Goal: Task Accomplishment & Management: Manage account settings

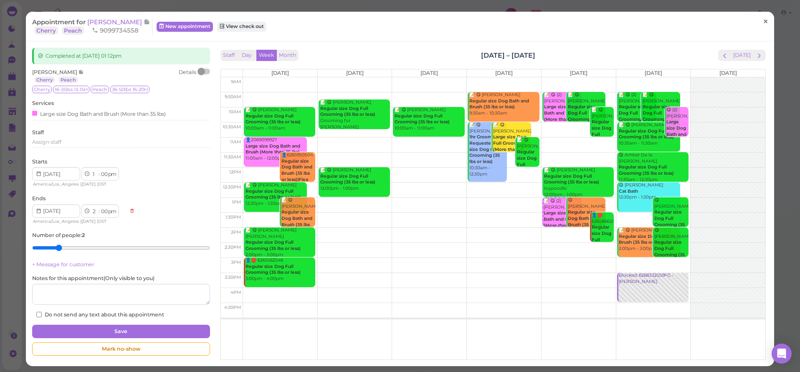
click at [763, 22] on span "×" at bounding box center [765, 22] width 5 height 12
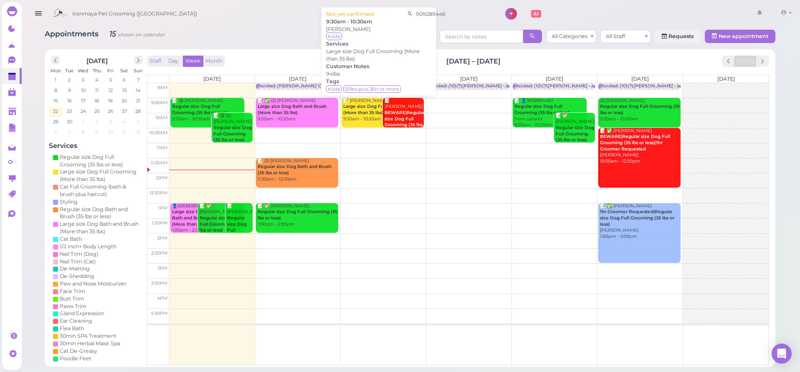
click at [367, 116] on div "📝 Daryl Williams Large size Dog Full Grooming (More than 35 lbs) 9:30am - 10:30…" at bounding box center [379, 110] width 73 height 25
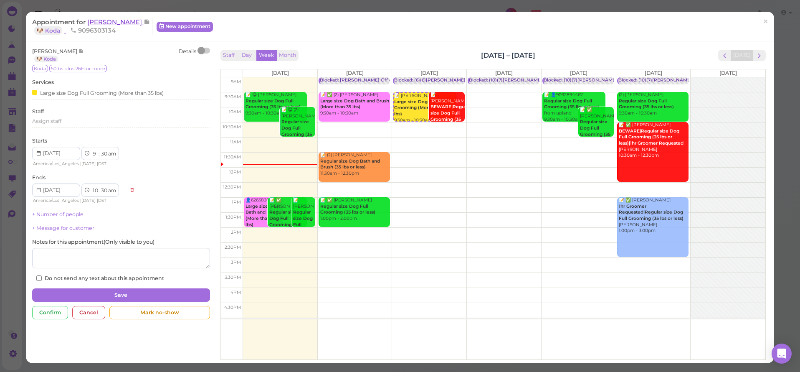
click at [106, 19] on span "Daryl Williams" at bounding box center [115, 22] width 56 height 8
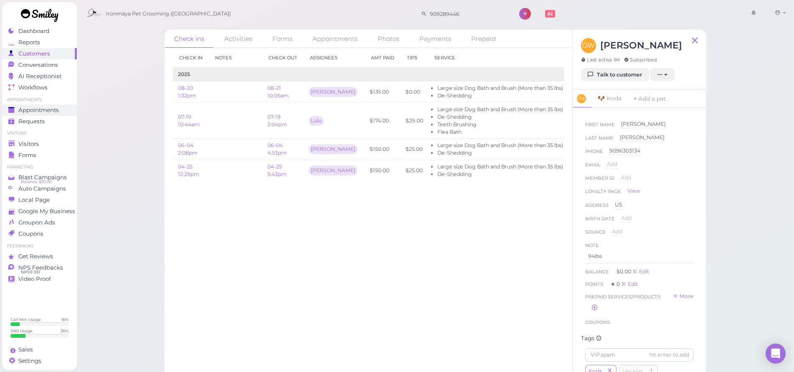
click at [42, 107] on span "Appointments" at bounding box center [38, 109] width 40 height 7
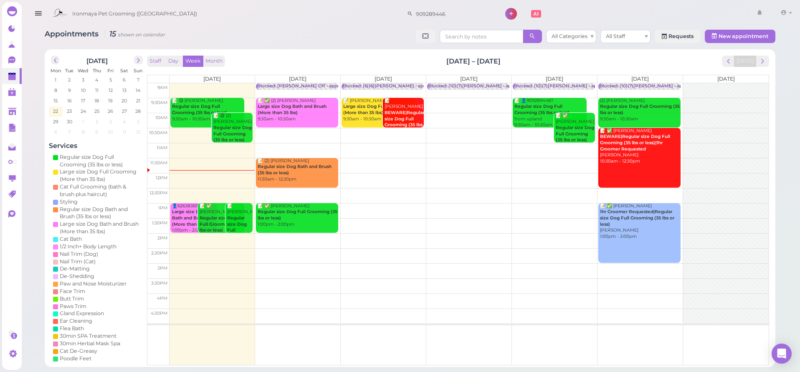
click at [372, 159] on td at bounding box center [468, 165] width 599 height 15
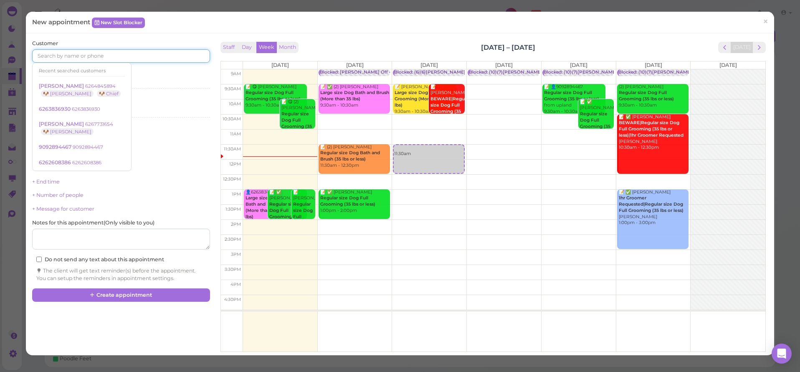
click at [85, 60] on input at bounding box center [120, 55] width 177 height 13
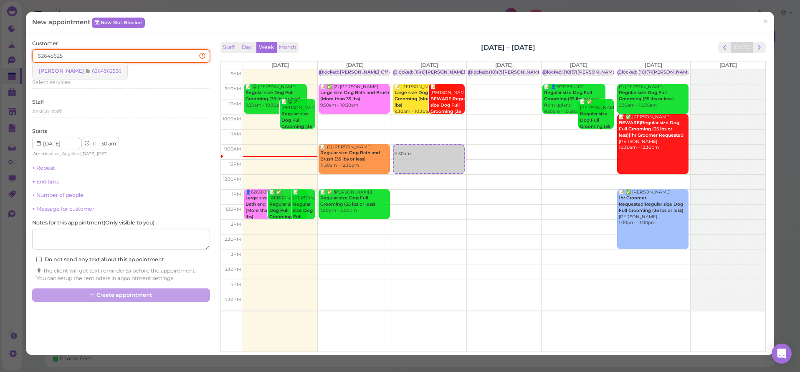
type input "62645625"
click at [41, 70] on span "Daniel Quintana" at bounding box center [62, 71] width 46 height 6
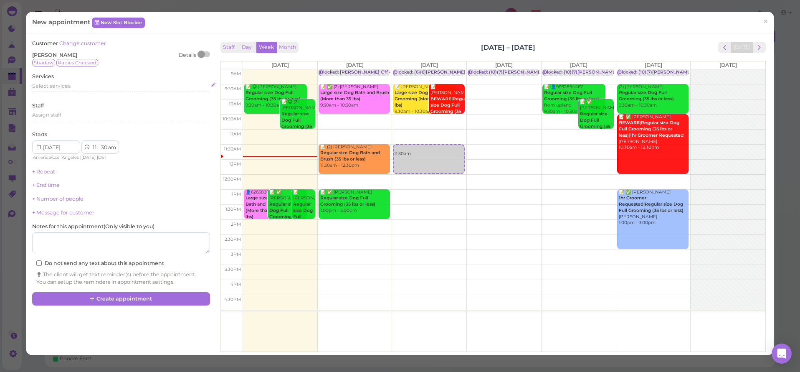
click at [42, 86] on span "Select services" at bounding box center [51, 86] width 38 height 6
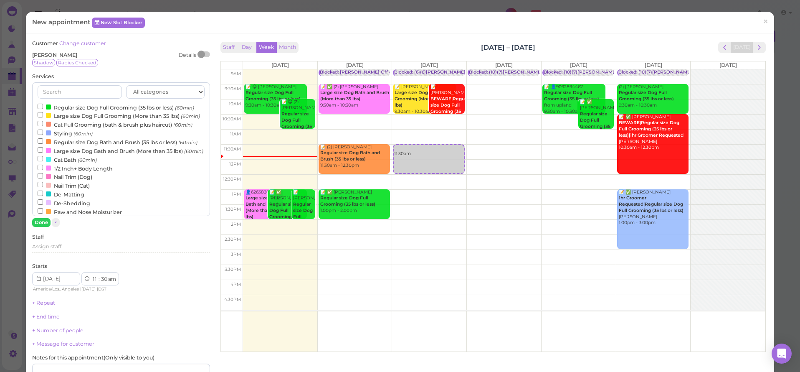
click at [47, 106] on div at bounding box center [48, 106] width 5 height 5
click at [43, 106] on input "Regular size Dog Full Grooming (35 lbs or less) (60min)" at bounding box center [40, 106] width 5 height 5
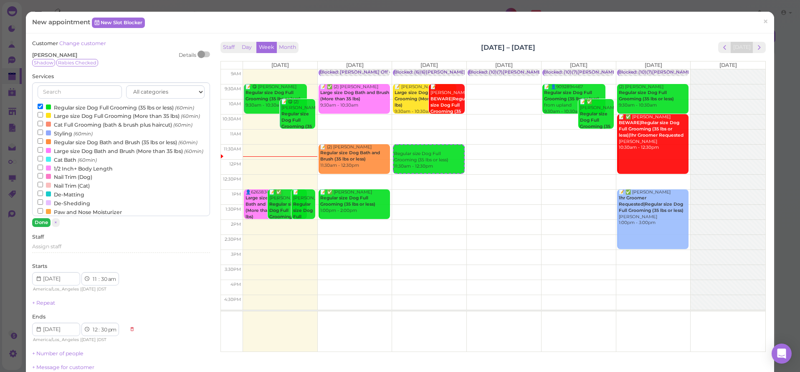
click at [35, 223] on button "Done" at bounding box center [41, 222] width 18 height 9
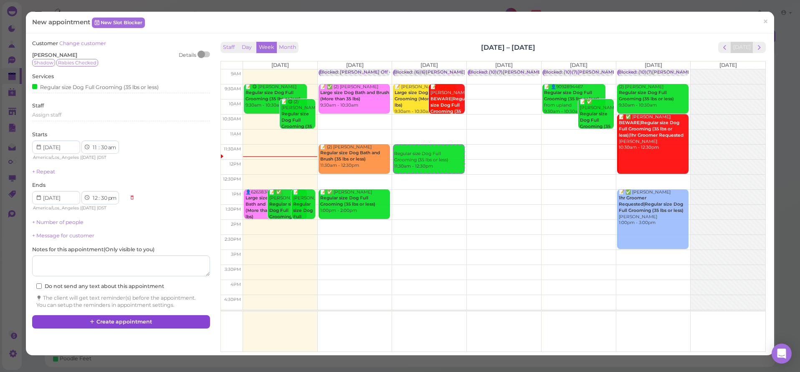
click at [99, 316] on button "Create appointment" at bounding box center [120, 321] width 177 height 13
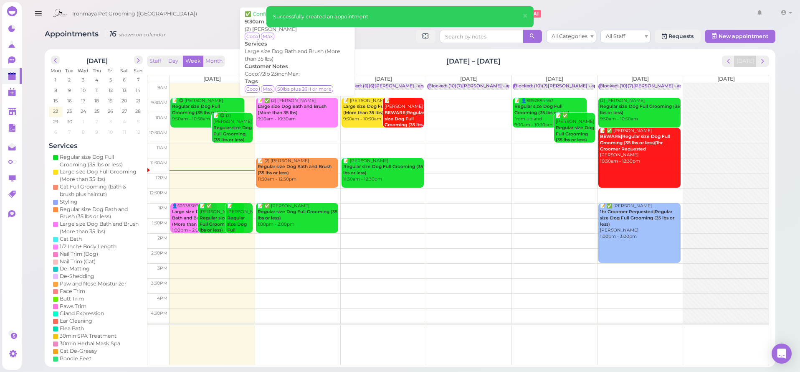
click at [284, 111] on b "Large size Dog Bath and Brush (More than 35 lbs)" at bounding box center [292, 110] width 69 height 12
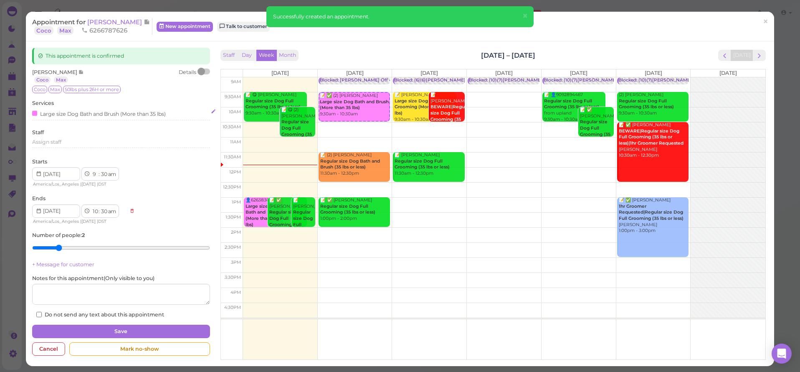
click at [50, 111] on div "Large size Dog Bath and Brush (More than 35 lbs)" at bounding box center [99, 113] width 134 height 9
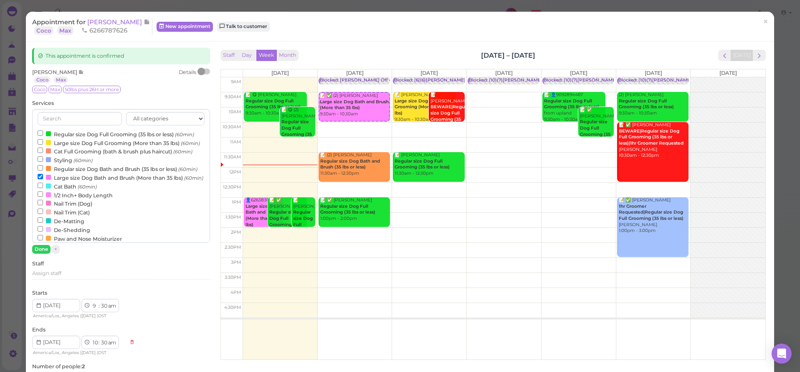
click at [40, 179] on input "Large size Dog Bath and Brush (More than 35 lbs) (60min)" at bounding box center [40, 176] width 5 height 5
click at [40, 131] on input "Regular size Dog Full Grooming (35 lbs or less) (60min)" at bounding box center [40, 132] width 5 height 5
click at [43, 251] on button "Done" at bounding box center [41, 249] width 18 height 9
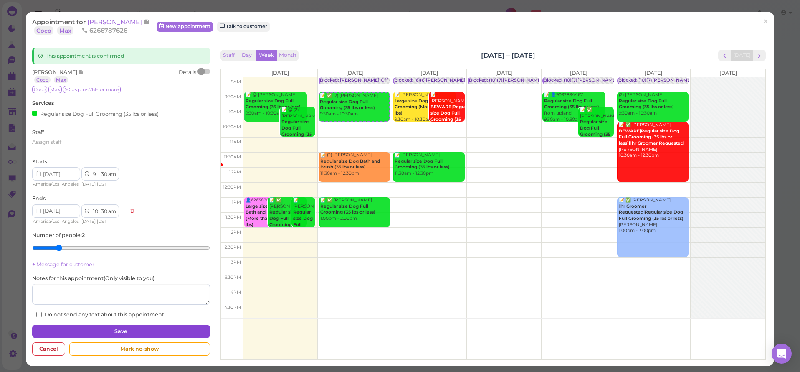
click at [89, 333] on div "This appointment is confirmed Joely Gonzalez Coco Max Details Coco Max 50lbs pl…" at bounding box center [121, 203] width 186 height 311
click at [88, 330] on button "Save" at bounding box center [120, 330] width 177 height 13
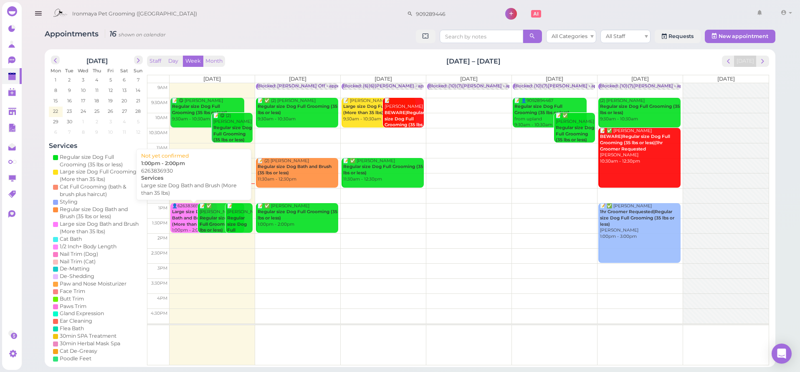
click at [183, 217] on b "Large size Dog Bath and Brush (More than 35 lbs)" at bounding box center [192, 218] width 40 height 18
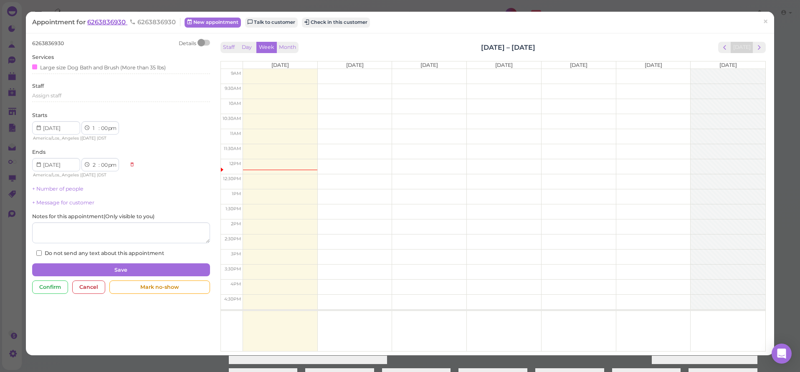
click at [115, 25] on span "6263836930" at bounding box center [107, 22] width 40 height 8
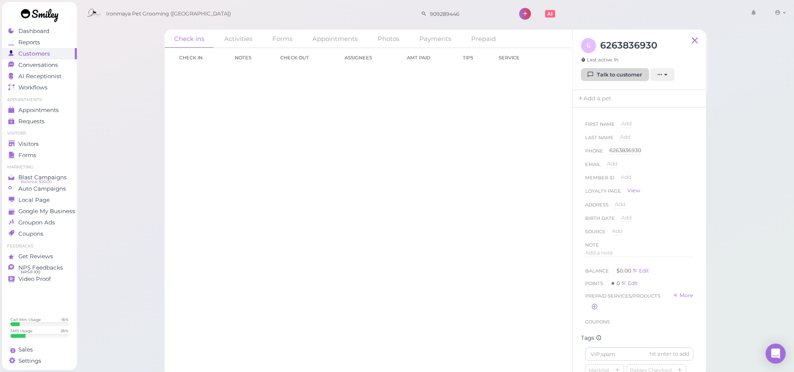
click at [606, 78] on link "Talk to customer" at bounding box center [615, 74] width 68 height 13
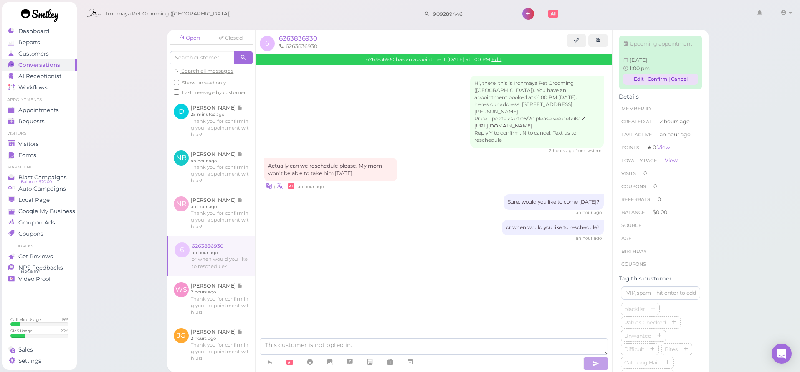
click at [675, 85] on link "Edit | Confirm | Cancel" at bounding box center [660, 78] width 75 height 11
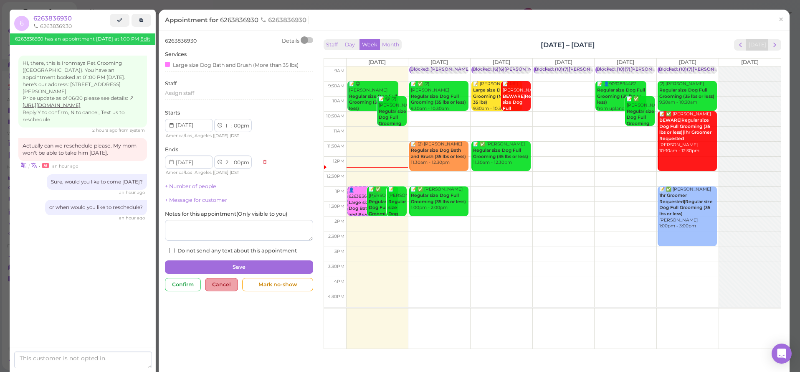
click at [230, 278] on div "Cancel" at bounding box center [221, 284] width 33 height 13
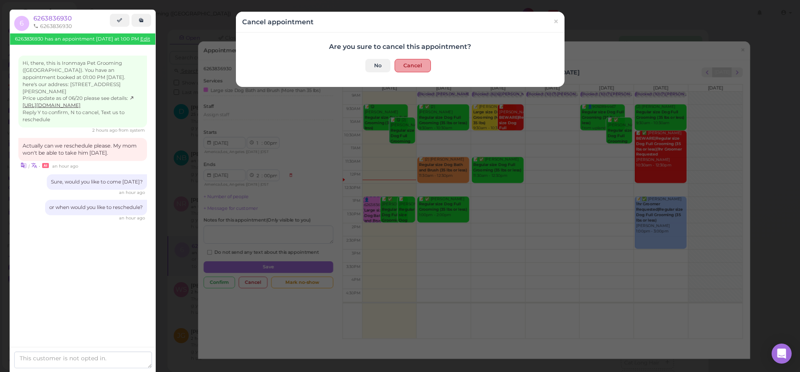
click at [417, 63] on button "Cancel" at bounding box center [412, 65] width 36 height 13
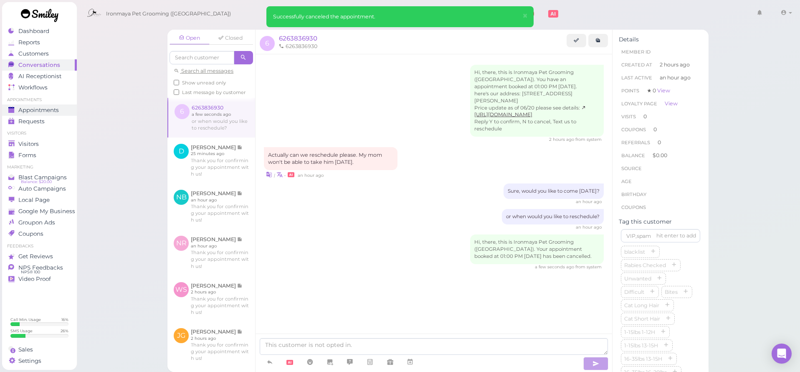
click at [18, 112] on div "Appointments" at bounding box center [38, 109] width 60 height 7
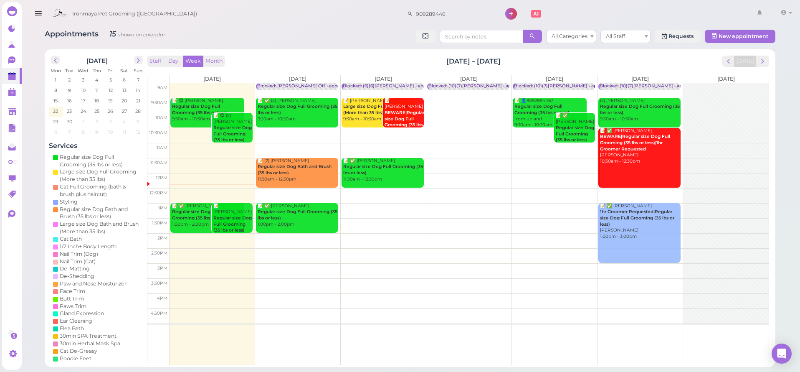
drag, startPoint x: 399, startPoint y: 111, endPoint x: 390, endPoint y: 141, distance: 31.0
click at [390, 141] on div "9am 9:30am 10am 10:30am 11am 11:30am 12pm 12:30pm 1pm 1:30pm 2pm 2:30pm 3pm 3:3…" at bounding box center [457, 224] width 621 height 282
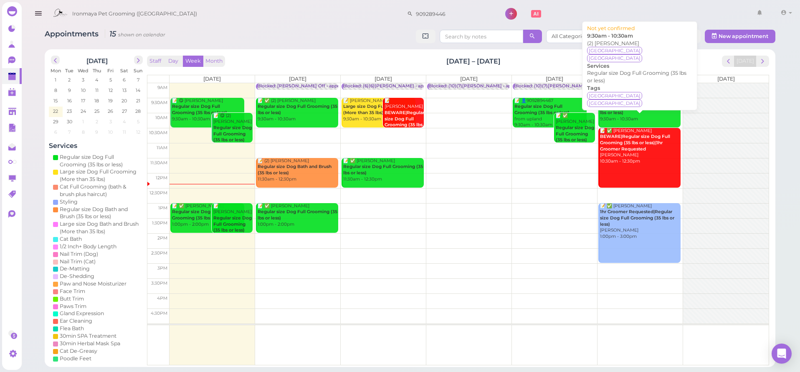
click at [622, 111] on b "Regular size Dog Full Grooming (35 lbs or less)" at bounding box center [640, 110] width 80 height 12
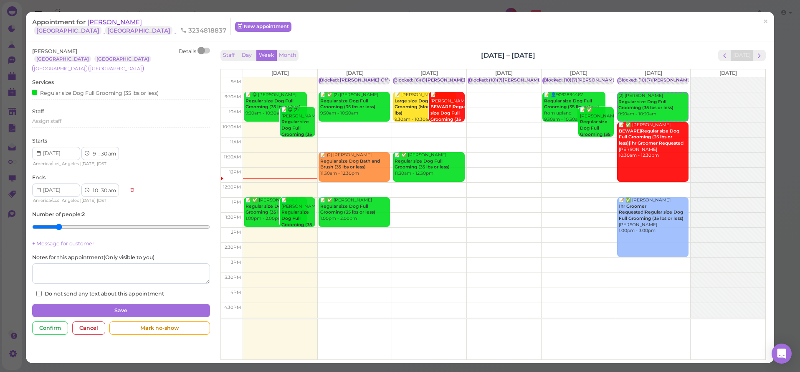
click at [109, 24] on span "Rudy Morales" at bounding box center [114, 22] width 55 height 8
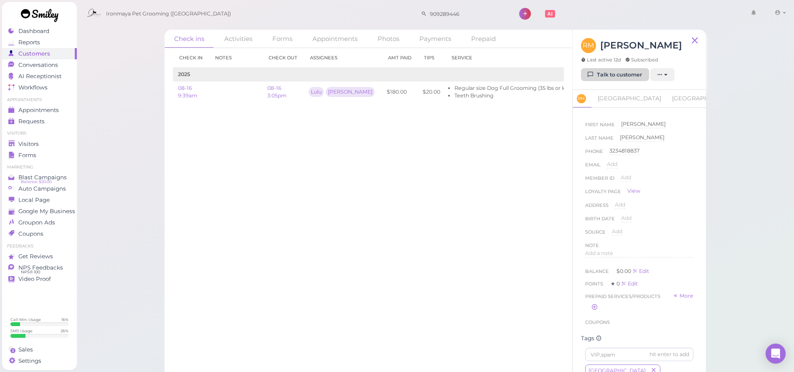
click at [613, 71] on link "Talk to customer" at bounding box center [615, 74] width 68 height 13
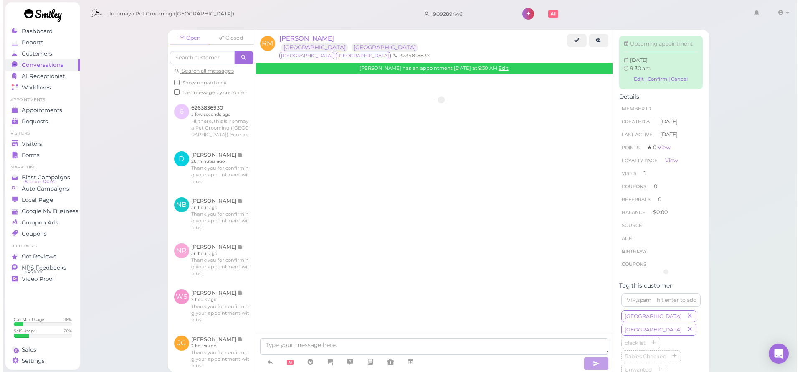
scroll to position [438, 0]
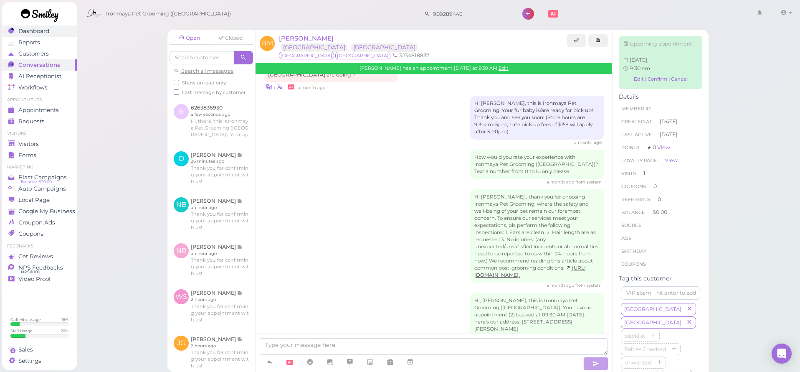
click at [23, 33] on span "Dashboard" at bounding box center [33, 31] width 31 height 7
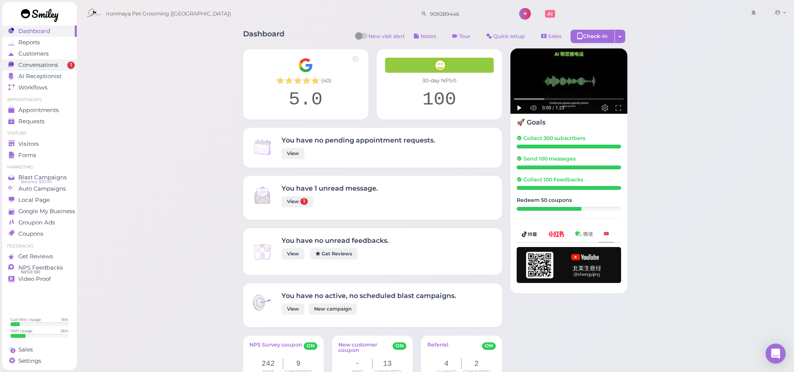
click at [67, 70] on ul "Dashboard Reports Customers Conversations 1 AI Receptionist" at bounding box center [39, 59] width 75 height 68
click at [61, 66] on div "Conversations" at bounding box center [38, 64] width 60 height 7
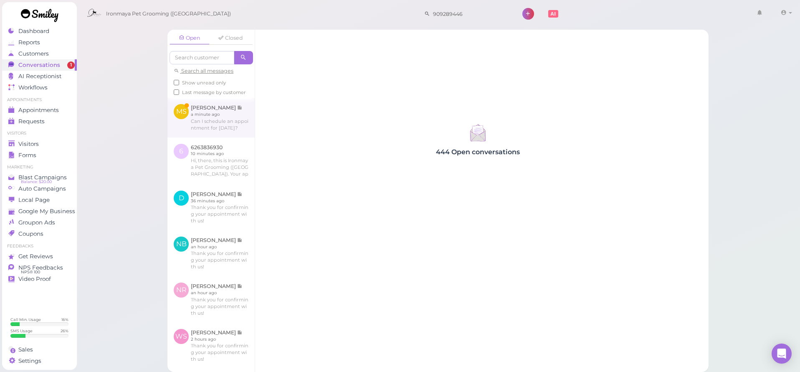
click at [225, 137] on link at bounding box center [210, 117] width 87 height 39
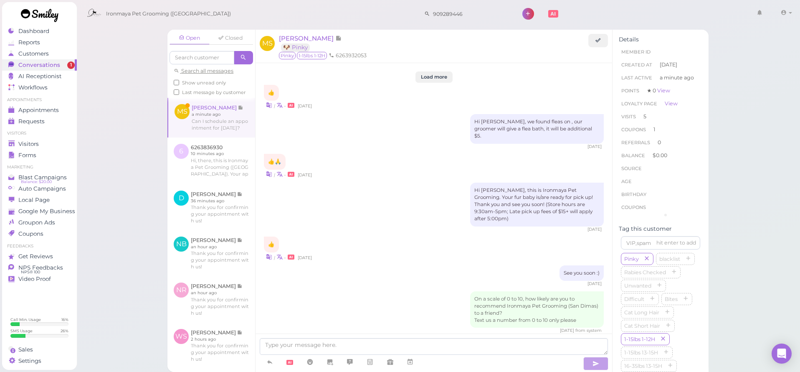
scroll to position [1043, 0]
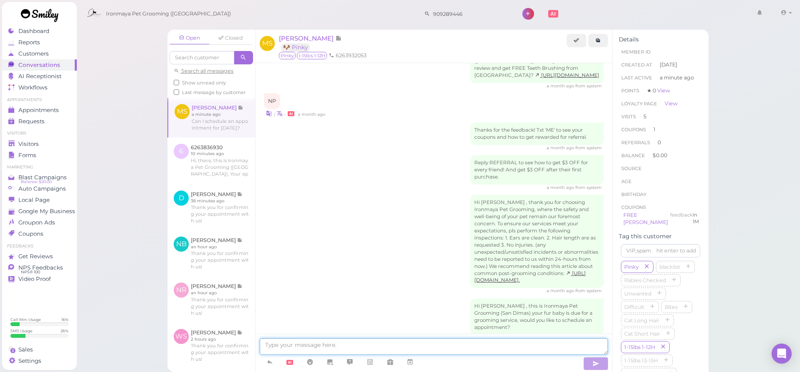
click at [381, 352] on textarea at bounding box center [434, 346] width 348 height 17
click at [447, 344] on textarea "Hi Mark, sorry we are fully booked tomorrow, would Wednesday work for you?" at bounding box center [434, 346] width 348 height 17
type textarea "Hi Mark, sorry we are fully booked tomorrow, would Wednesday or Thursday work f…"
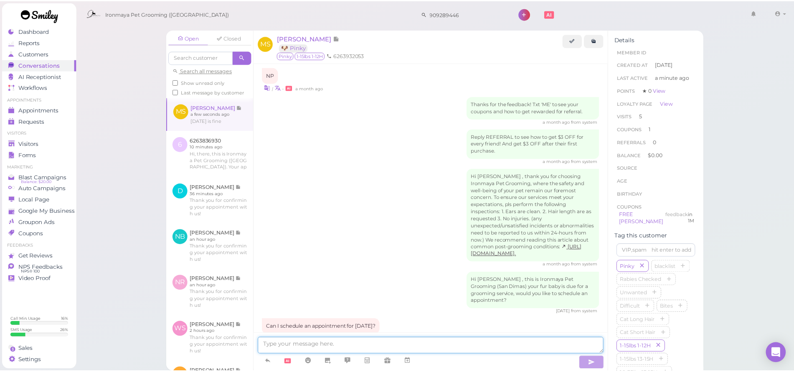
scroll to position [1103, 0]
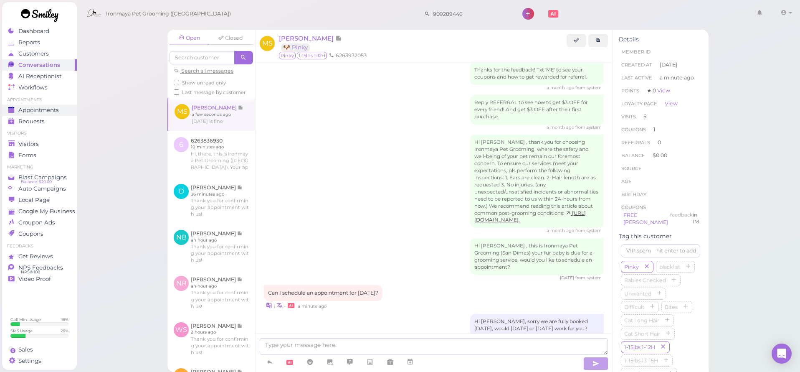
click at [54, 107] on span "Appointments" at bounding box center [38, 109] width 40 height 7
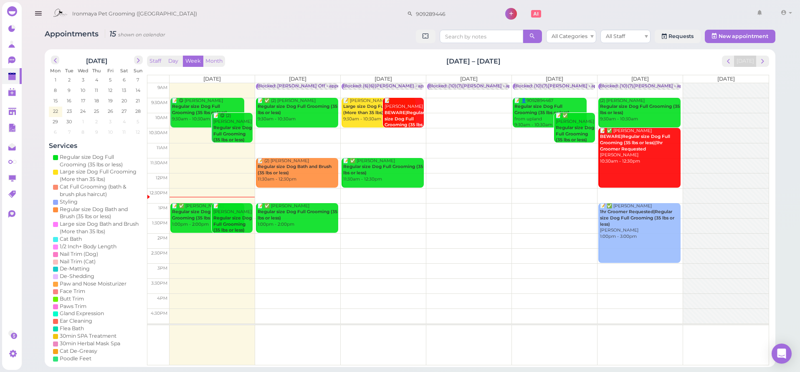
click at [220, 215] on b "Regular size Dog Full Grooming (35 lbs or less)" at bounding box center [232, 224] width 38 height 18
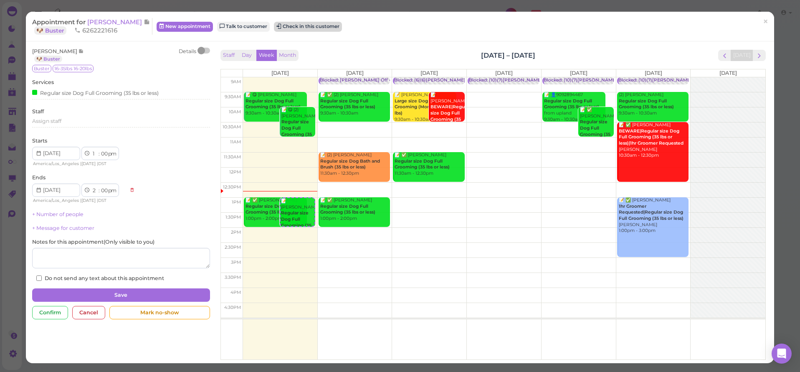
click at [293, 30] on button "Check in this customer" at bounding box center [308, 27] width 68 height 10
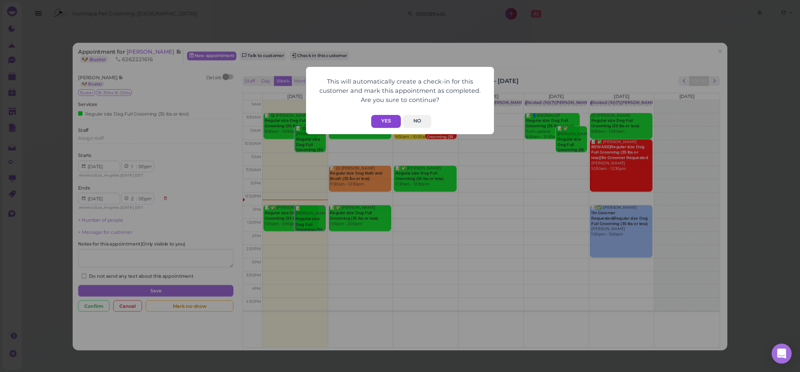
click at [378, 117] on button "Yes" at bounding box center [386, 121] width 30 height 13
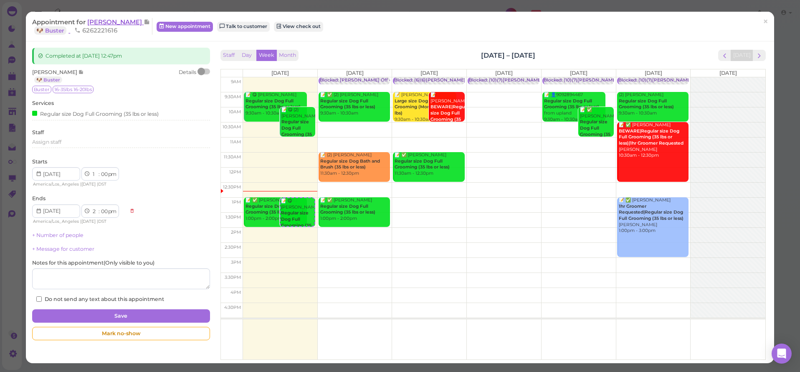
click at [112, 19] on span "Jeanne Martinez" at bounding box center [115, 22] width 56 height 8
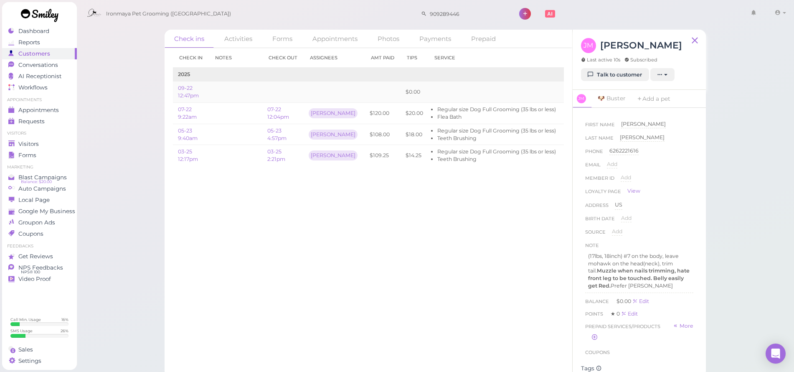
click at [566, 90] on link "Edit" at bounding box center [571, 92] width 10 height 6
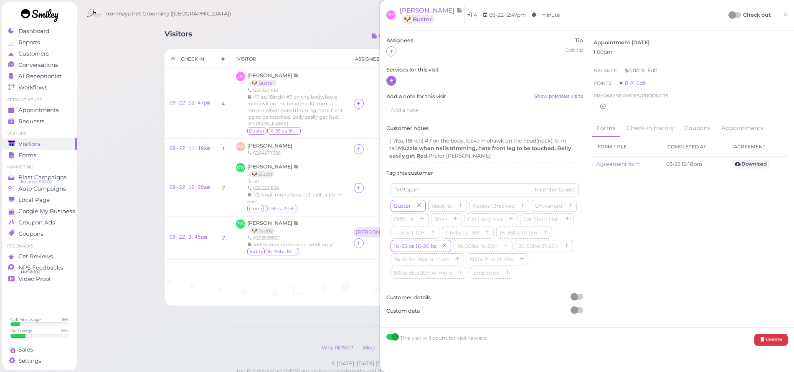
click at [394, 81] on div at bounding box center [391, 81] width 10 height 10
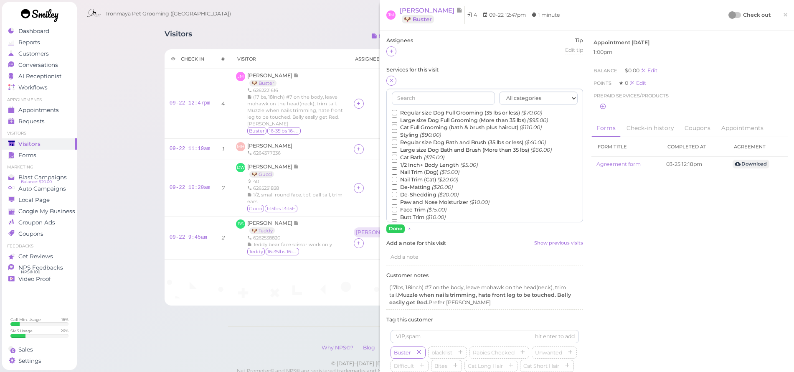
click at [407, 110] on label "Regular size Dog Full Grooming (35 lbs or less) ($70.00)" at bounding box center [467, 113] width 150 height 8
click at [397, 110] on input "Regular size Dog Full Grooming (35 lbs or less) ($70.00)" at bounding box center [394, 112] width 5 height 5
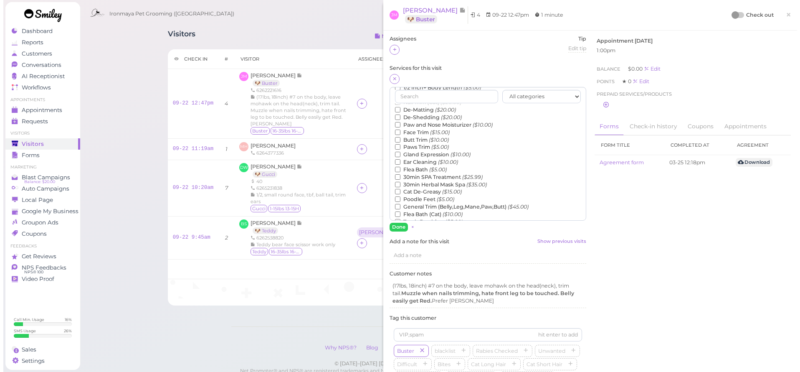
scroll to position [114, 0]
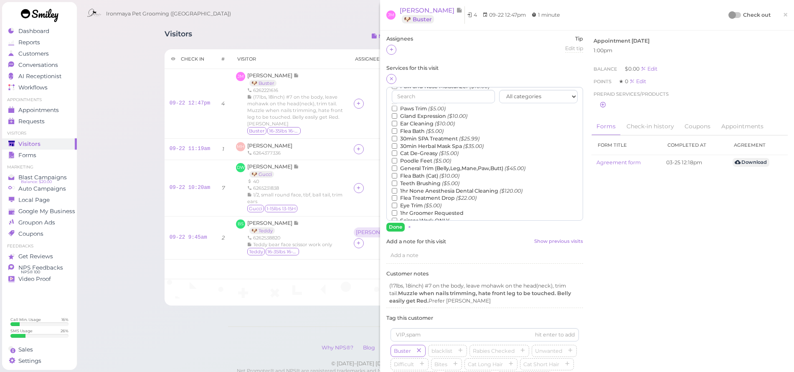
click at [442, 180] on icon "($5.00)" at bounding box center [451, 183] width 18 height 6
click at [397, 180] on input "Teeth Brushing ($5.00)" at bounding box center [394, 182] width 5 height 5
click at [396, 223] on button "Done" at bounding box center [395, 227] width 18 height 9
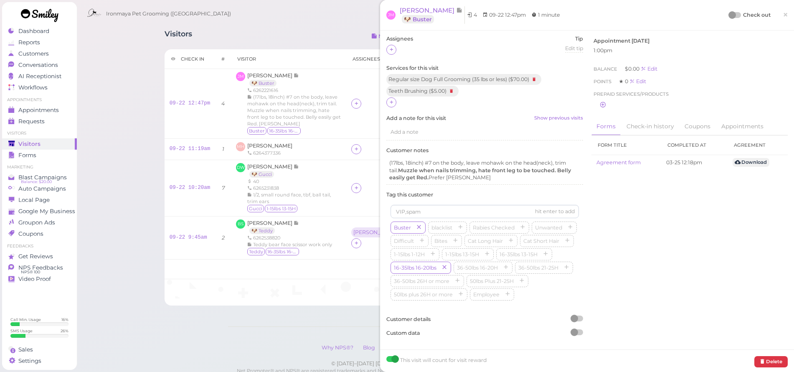
click at [782, 14] on span "×" at bounding box center [784, 15] width 5 height 12
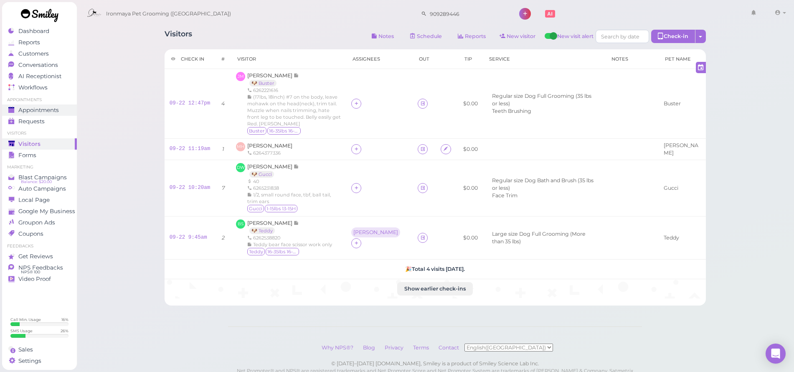
click at [48, 109] on span "Appointments" at bounding box center [38, 109] width 40 height 7
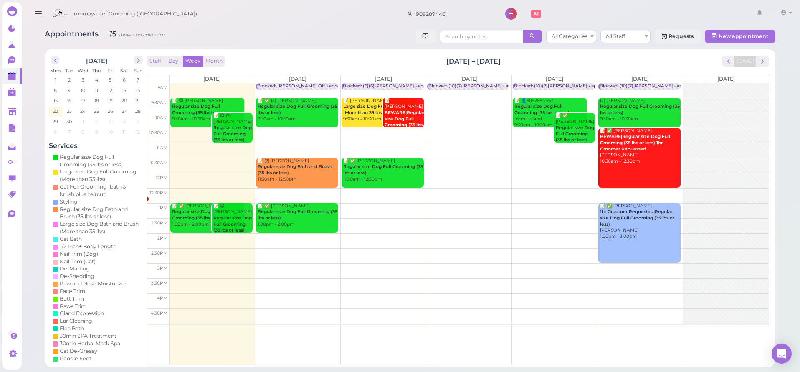
click at [192, 222] on div "📝 ✅ Wendy Schonhardt Regular size Dog Full Grooming (35 lbs or less) 1:00pm - 2…" at bounding box center [208, 215] width 73 height 25
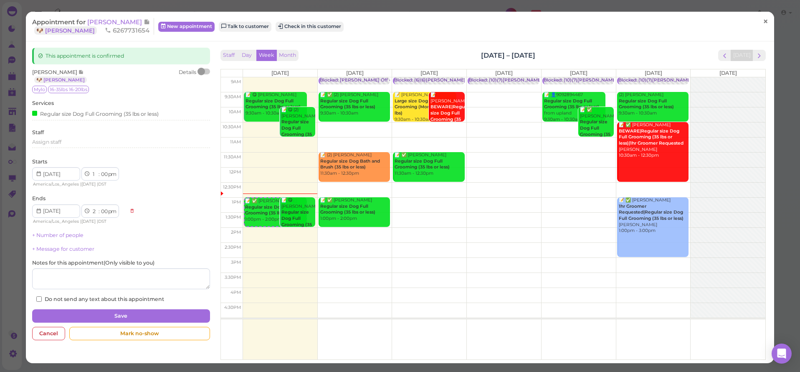
click at [763, 21] on span "×" at bounding box center [765, 22] width 5 height 12
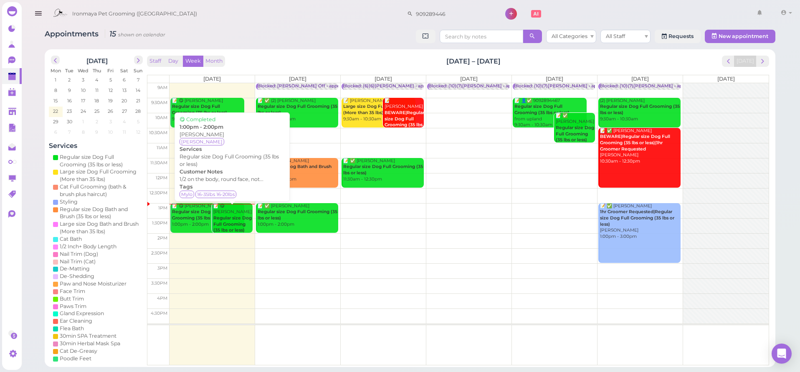
click at [234, 215] on b "Regular size Dog Full Grooming (35 lbs or less)" at bounding box center [232, 224] width 38 height 18
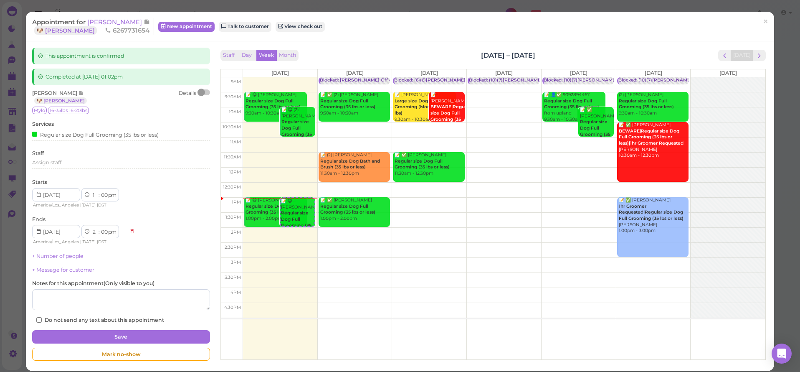
click at [117, 27] on div "Appointment for Wendy Schonhardt 🐶 Milo 6267731654" at bounding box center [93, 26] width 122 height 17
click at [120, 20] on span "Wendy Schonhardt" at bounding box center [115, 22] width 56 height 8
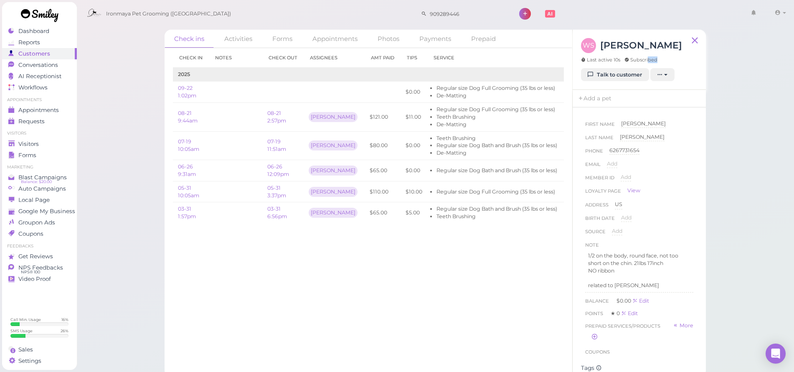
drag, startPoint x: 647, startPoint y: 58, endPoint x: 660, endPoint y: 63, distance: 13.3
click at [660, 63] on div "Last active 10s Subscribed" at bounding box center [631, 60] width 101 height 8
click at [658, 61] on div "Last active 10s Subscribed" at bounding box center [631, 60] width 101 height 8
click at [697, 40] on icon at bounding box center [694, 40] width 10 height 13
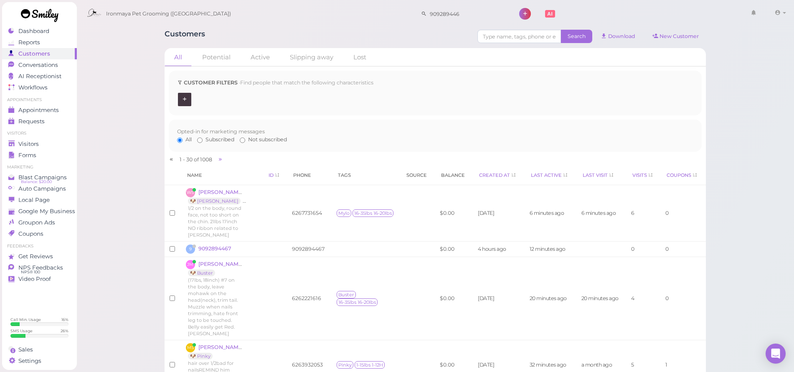
click at [35, 29] on link at bounding box center [39, 16] width 75 height 29
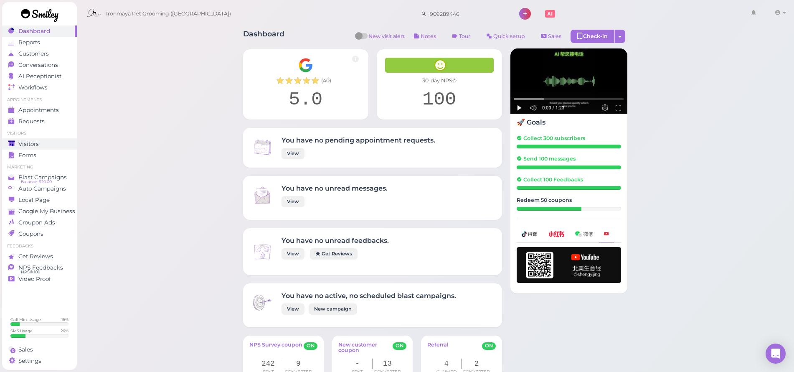
click at [26, 141] on span "Visitors" at bounding box center [28, 143] width 20 height 7
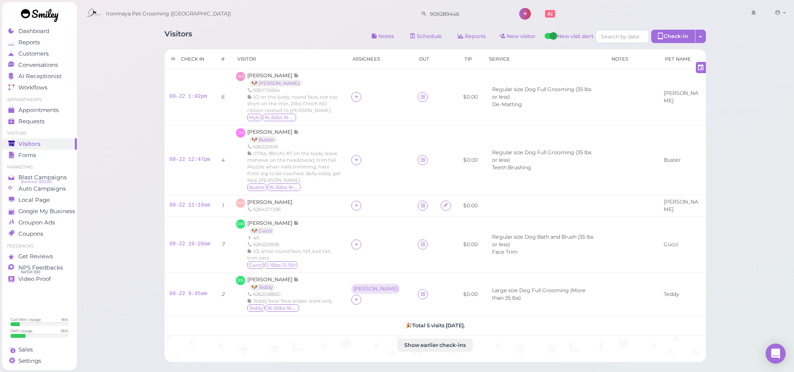
click at [51, 142] on div "Visitors" at bounding box center [38, 143] width 60 height 7
click at [53, 111] on span "Appointments" at bounding box center [38, 109] width 40 height 7
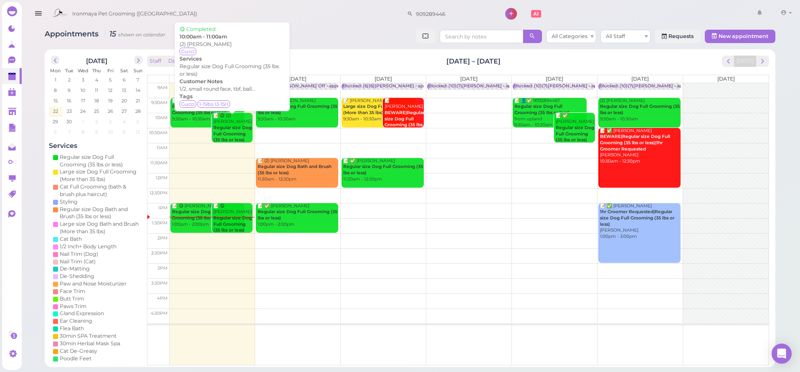
click at [235, 121] on div "📝 😋 (2) Dan Wang Regular size Dog Full Grooming (35 lbs or less) 10:00am - 11:0…" at bounding box center [233, 134] width 40 height 43
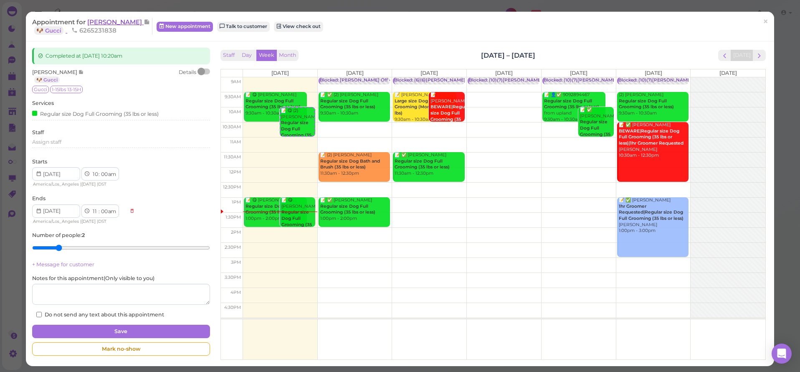
drag, startPoint x: 111, startPoint y: 38, endPoint x: 111, endPoint y: 22, distance: 15.5
click at [111, 38] on div "Appointment for Dan Wang 🐶 Gucci 6265231838 New appointment Talk to customer Vi…" at bounding box center [400, 27] width 748 height 30
click at [111, 22] on span "Dan Wang" at bounding box center [115, 22] width 56 height 8
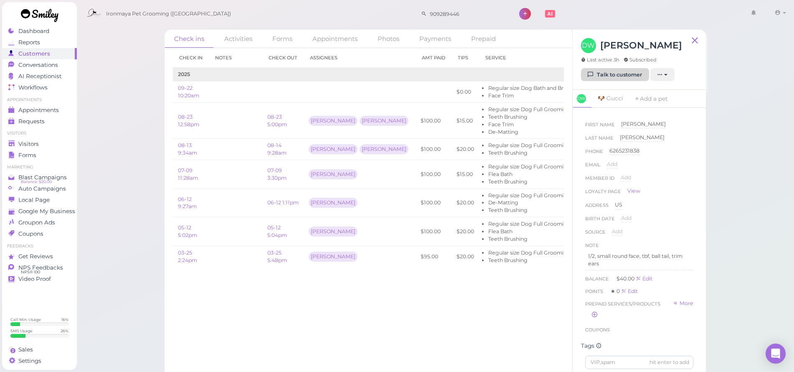
click at [628, 70] on link "Talk to customer" at bounding box center [615, 74] width 68 height 13
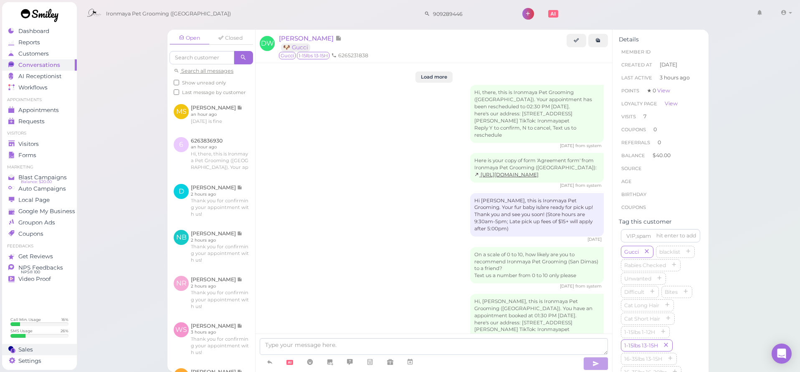
scroll to position [1811, 0]
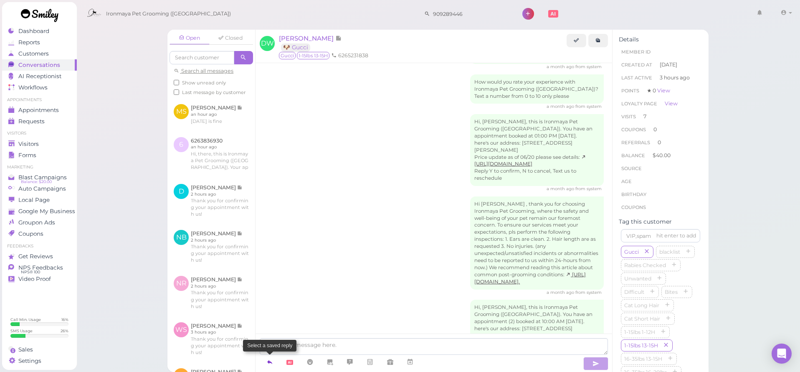
click at [275, 361] on link at bounding box center [270, 361] width 20 height 15
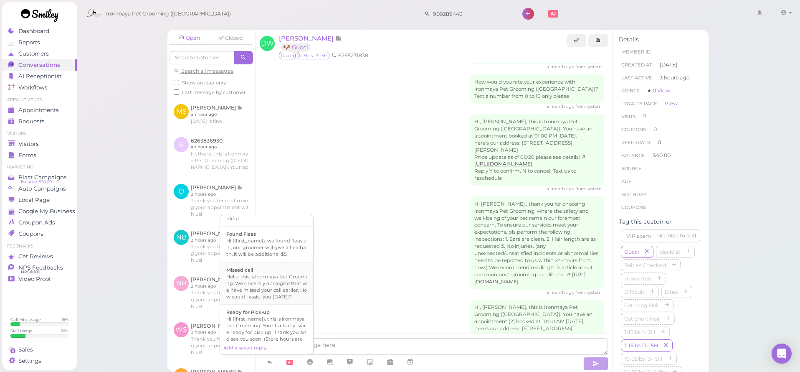
scroll to position [237, 0]
click at [252, 278] on div "Hi {{first_name}}, this is Ironmaya Pet Grooming. Your fur baby is/are ready fo…" at bounding box center [266, 263] width 81 height 40
type textarea "Hi {{first_name}}, this is Ironmaya Pet Grooming. Your fur baby is/are ready fo…"
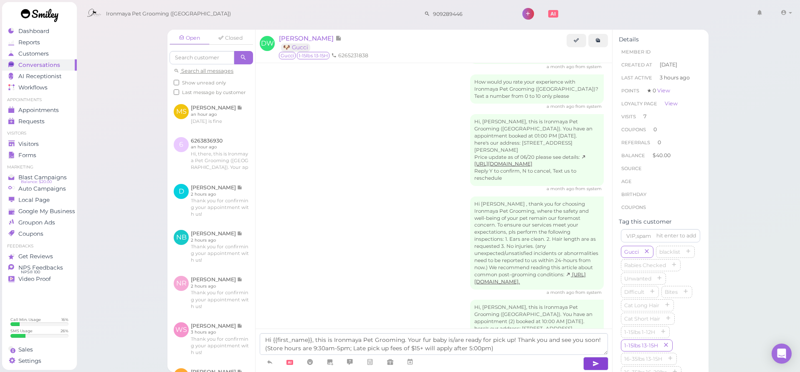
click at [605, 367] on button "button" at bounding box center [595, 363] width 25 height 13
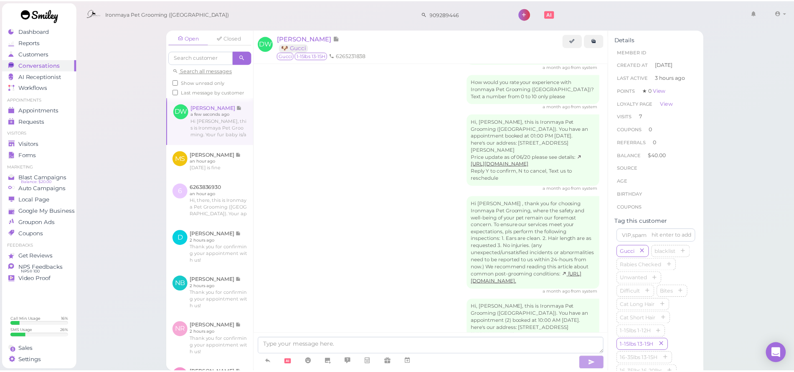
scroll to position [1850, 0]
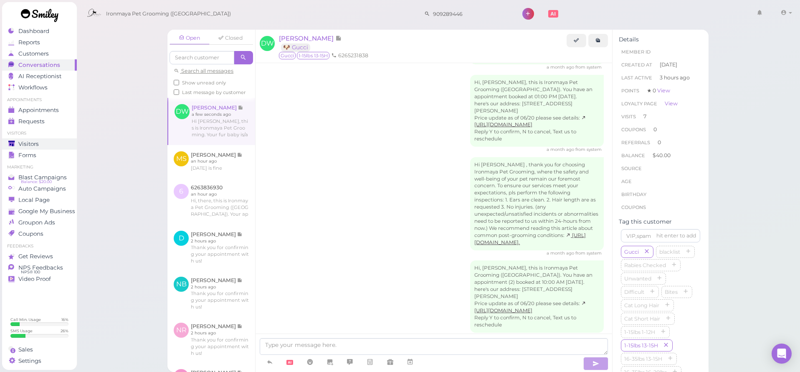
click at [22, 139] on link "Visitors" at bounding box center [39, 143] width 75 height 11
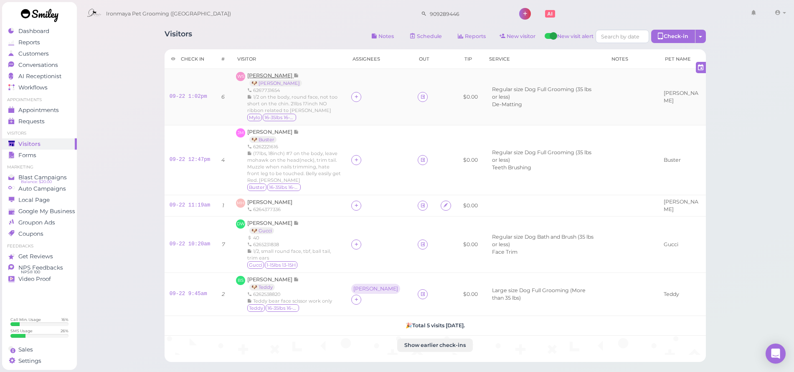
click at [288, 74] on span "Wendy Schonhardt" at bounding box center [270, 75] width 46 height 6
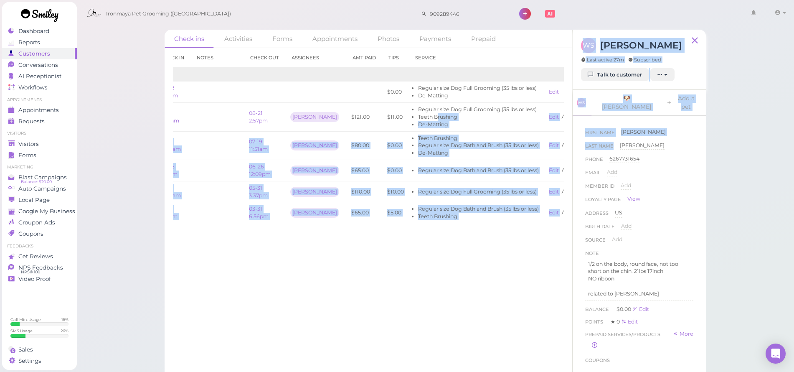
scroll to position [0, 43]
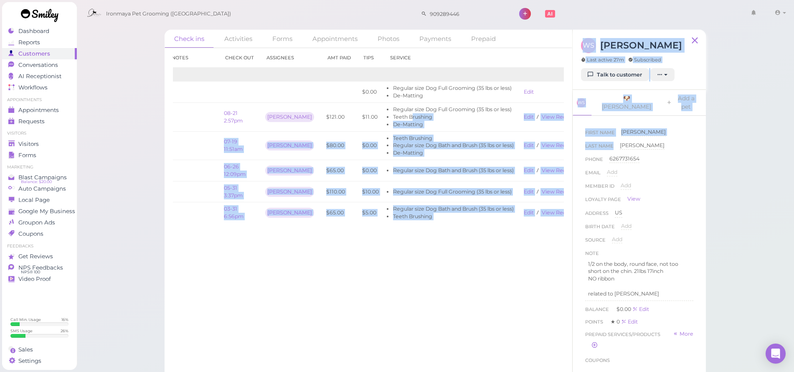
drag, startPoint x: 433, startPoint y: 114, endPoint x: 569, endPoint y: 139, distance: 138.3
click at [573, 142] on div "Check ins Activities Forms Appointments Photos Payments Prepaid Check in Notes …" at bounding box center [434, 207] width 541 height 355
click at [541, 114] on link "View receipt" at bounding box center [558, 117] width 34 height 6
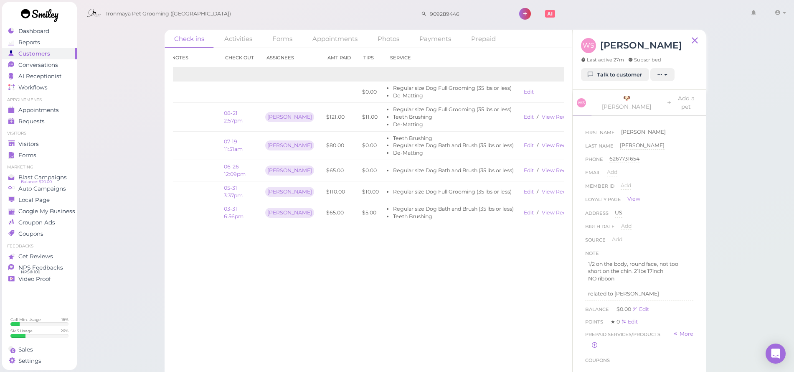
click at [115, 105] on div "Check ins Activities Forms Appointments Photos Payments Prepaid Check in Notes …" at bounding box center [435, 192] width 718 height 385
click at [48, 142] on div "Visitors" at bounding box center [38, 143] width 60 height 7
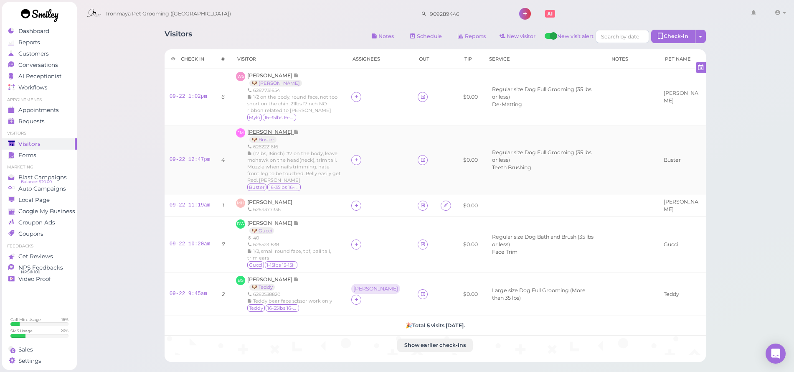
click at [284, 131] on span "Jeanne Martinez" at bounding box center [270, 132] width 46 height 6
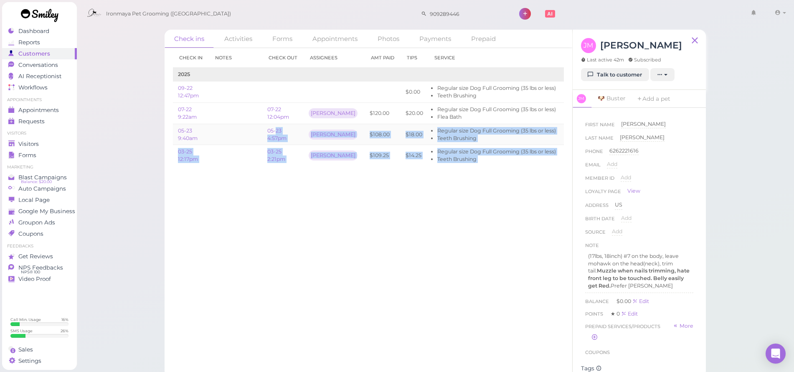
click at [284, 131] on div "Check in Notes Check out Assignees Amt Paid Tips Service 2025 09-22 12:47pm $0.…" at bounding box center [367, 210] width 407 height 324
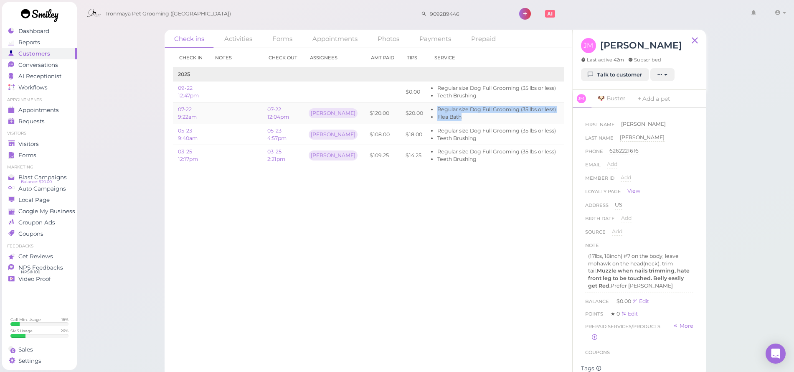
drag, startPoint x: 417, startPoint y: 104, endPoint x: 534, endPoint y: 123, distance: 117.9
click at [534, 123] on td "Regular size Dog Full Grooming (35 lbs or less) Flea Bath" at bounding box center [494, 113] width 133 height 21
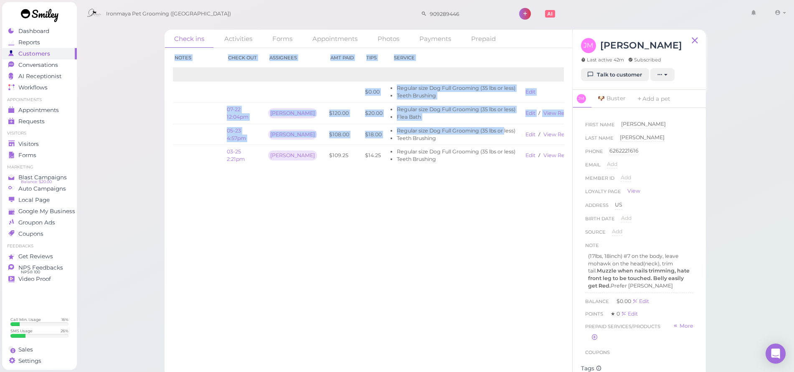
scroll to position [0, 41]
drag, startPoint x: 525, startPoint y: 131, endPoint x: 570, endPoint y: 139, distance: 45.2
click at [571, 138] on div "Check in Notes Check out Assignees Amt Paid Tips Service 2025 09-22 12:47pm $0.…" at bounding box center [367, 210] width 407 height 324
click at [543, 134] on link "View receipt" at bounding box center [560, 134] width 34 height 6
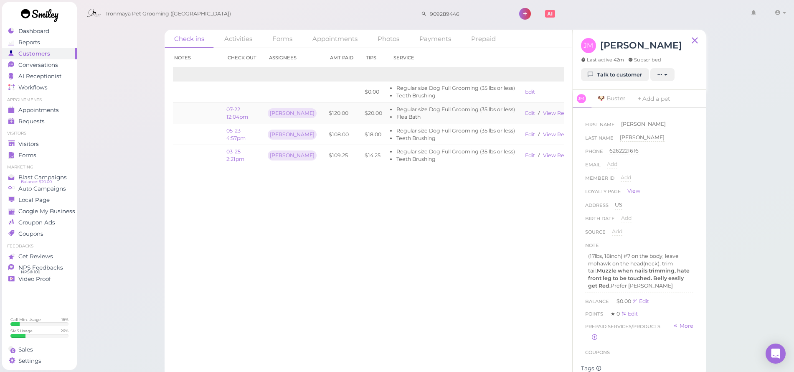
click at [435, 119] on li "Flea Bath" at bounding box center [455, 117] width 119 height 8
drag, startPoint x: 406, startPoint y: 106, endPoint x: 496, endPoint y: 114, distance: 90.1
click at [496, 114] on ul "Regular size Dog Full Grooming (35 lbs or less) Flea Bath" at bounding box center [453, 113] width 123 height 15
click at [543, 115] on link "View receipt" at bounding box center [560, 113] width 34 height 6
